Goal: Go to known website: Access a specific website the user already knows

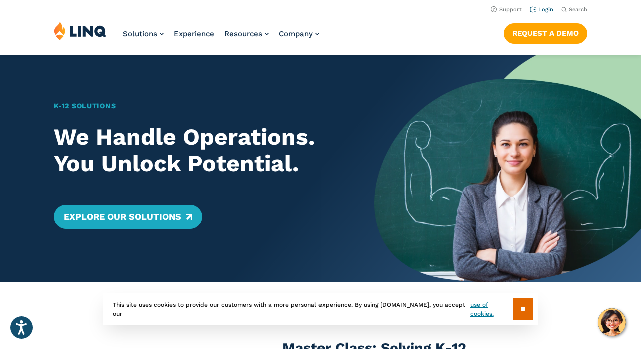
click at [532, 10] on link "Login" at bounding box center [542, 9] width 24 height 7
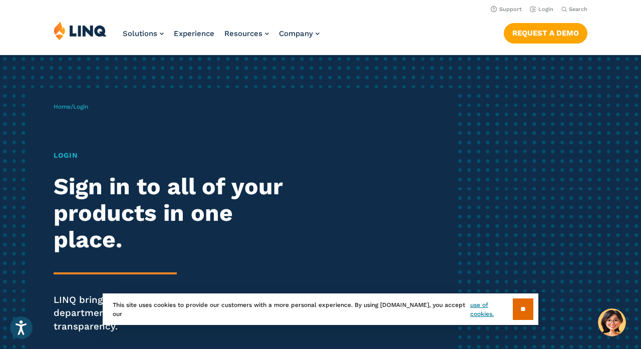
click at [64, 156] on h1 "Login" at bounding box center [177, 155] width 247 height 11
click at [540, 10] on link "Login" at bounding box center [542, 9] width 24 height 7
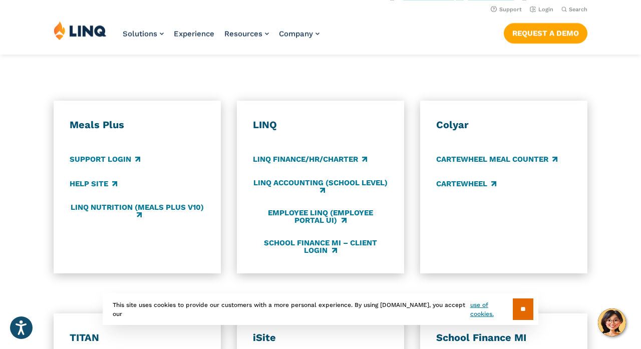
scroll to position [528, 0]
click at [315, 209] on link "Employee LINQ (Employee Portal UI)" at bounding box center [320, 217] width 135 height 17
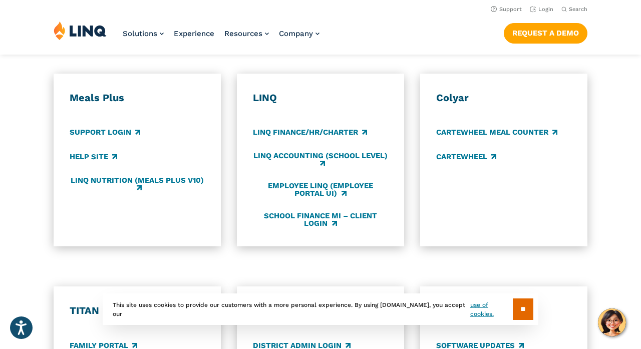
scroll to position [552, 0]
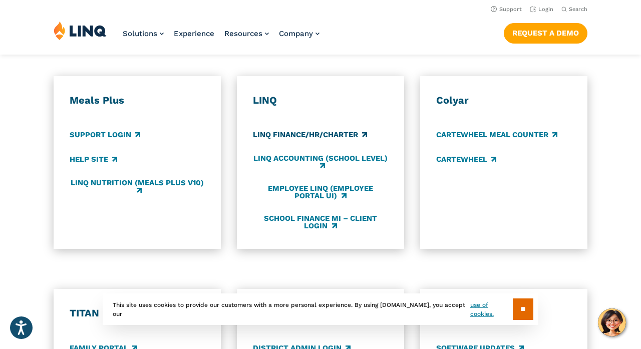
click at [358, 131] on link "LINQ Finance/HR/Charter" at bounding box center [310, 135] width 114 height 11
